Goal: Check status: Check status

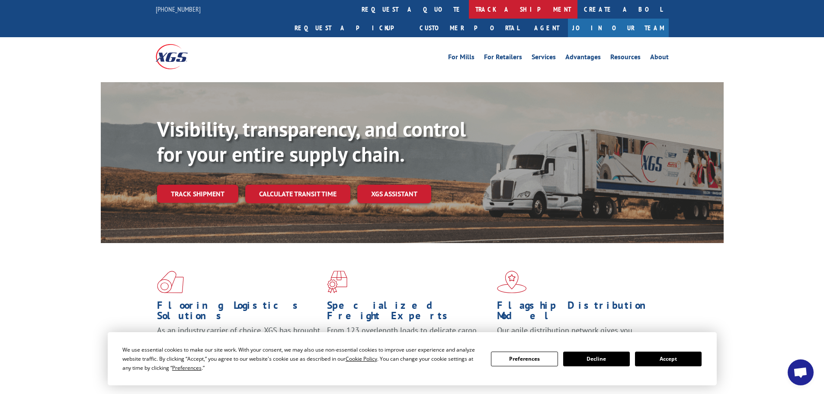
click at [469, 10] on link "track a shipment" at bounding box center [523, 9] width 109 height 19
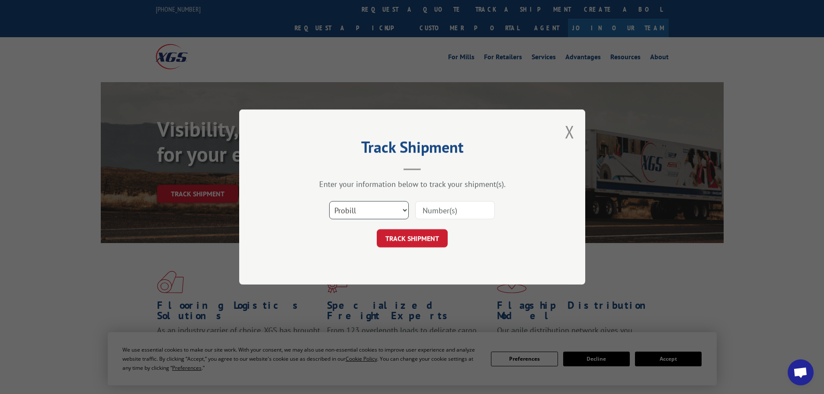
click at [399, 213] on select "Select category... Probill BOL PO" at bounding box center [369, 210] width 80 height 18
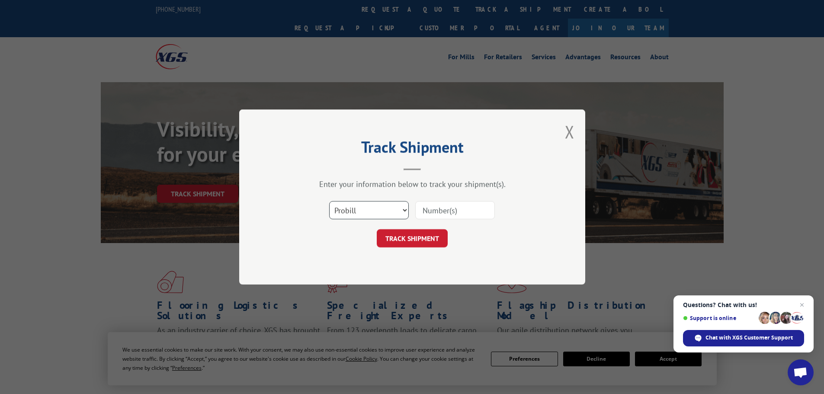
select select "po"
click at [329, 201] on select "Select category... Probill BOL PO" at bounding box center [369, 210] width 80 height 18
click at [452, 212] on input at bounding box center [455, 210] width 80 height 18
paste input "71535958"
type input "71535958"
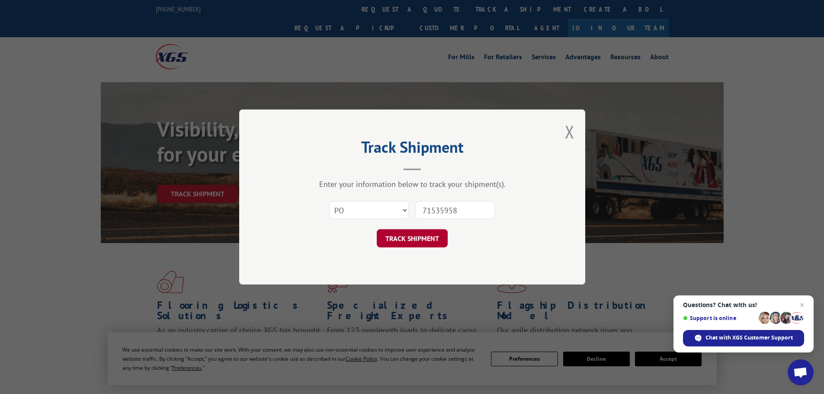
click at [409, 241] on button "TRACK SHIPMENT" at bounding box center [412, 238] width 71 height 18
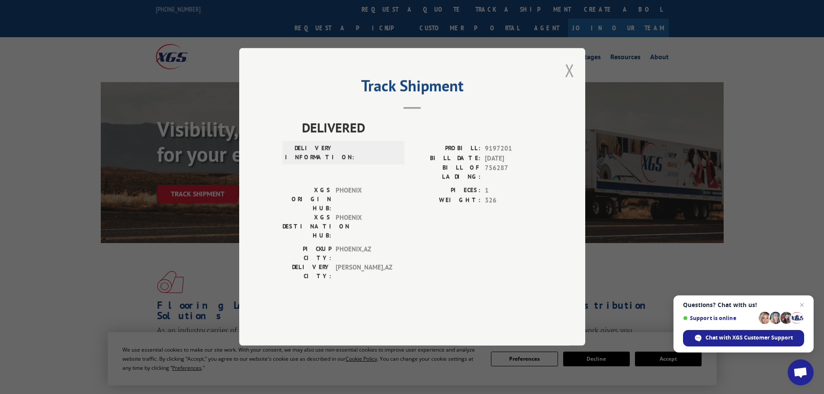
click at [573, 82] on button "Close modal" at bounding box center [570, 70] width 10 height 23
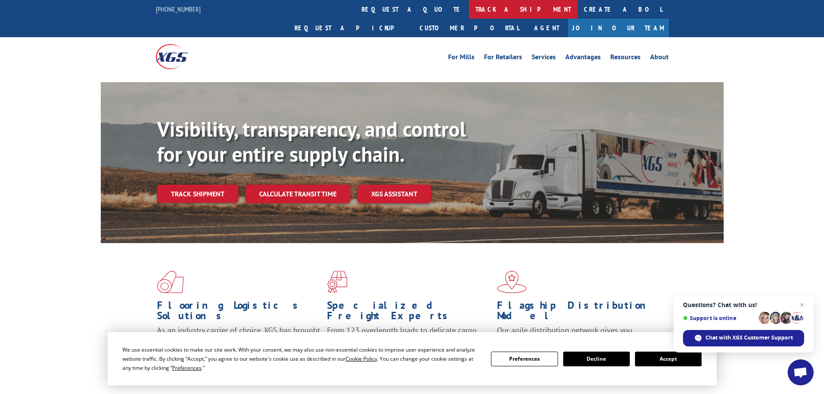
click at [469, 10] on link "track a shipment" at bounding box center [523, 9] width 109 height 19
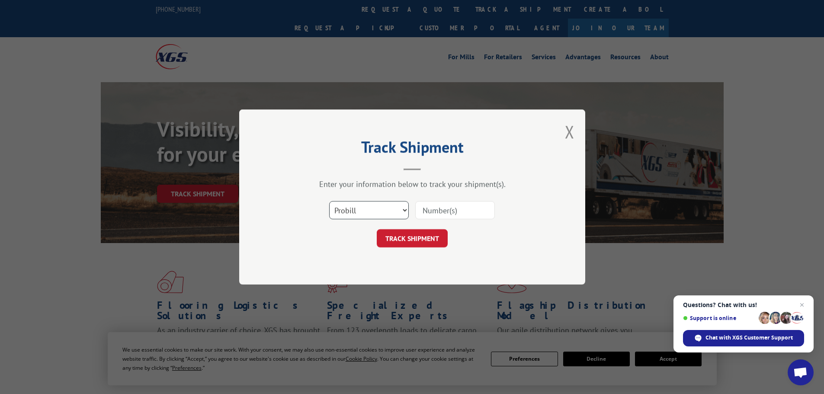
click at [354, 212] on select "Select category... Probill BOL PO" at bounding box center [369, 210] width 80 height 18
select select "po"
click at [329, 201] on select "Select category... Probill BOL PO" at bounding box center [369, 210] width 80 height 18
click at [448, 212] on input at bounding box center [455, 210] width 80 height 18
click at [473, 212] on input at bounding box center [455, 210] width 80 height 18
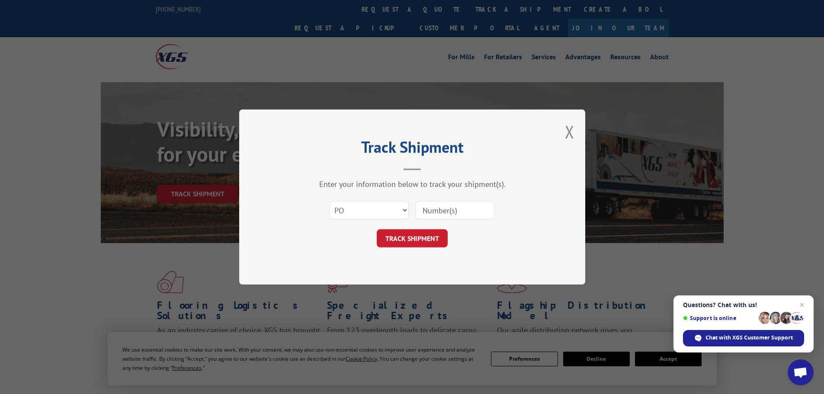
paste input "71536015"
type input "71536015"
click at [415, 240] on button "TRACK SHIPMENT" at bounding box center [412, 238] width 71 height 18
